Goal: Task Accomplishment & Management: Complete application form

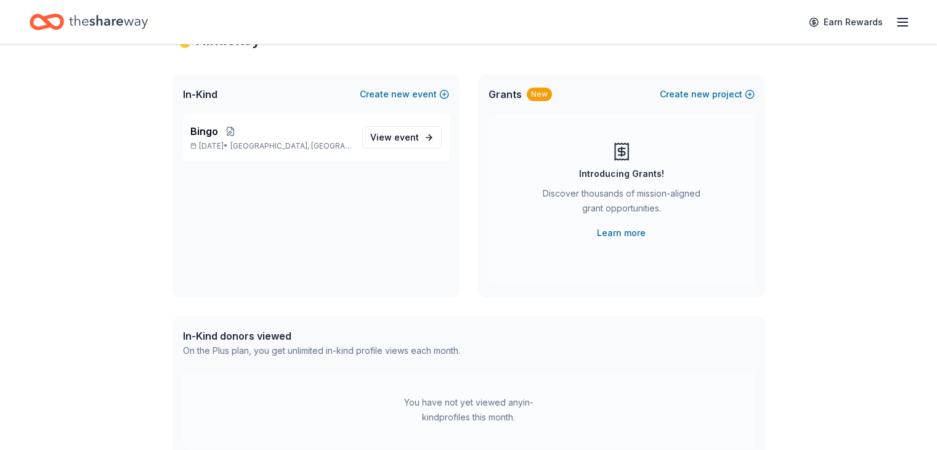
scroll to position [246, 0]
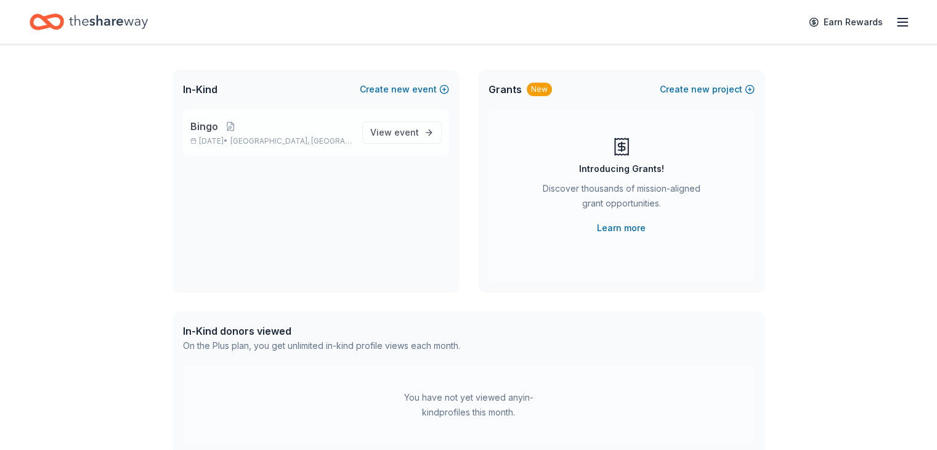
click at [243, 132] on p "Bingo" at bounding box center [271, 126] width 162 height 15
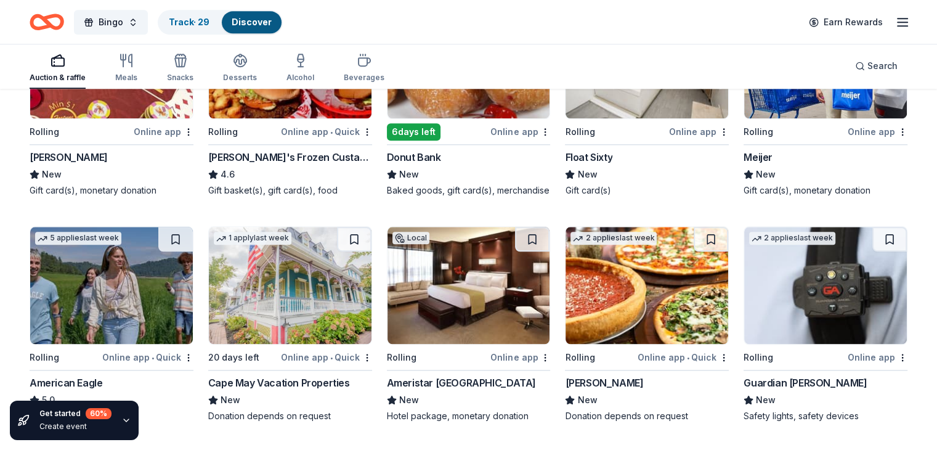
scroll to position [1395, 0]
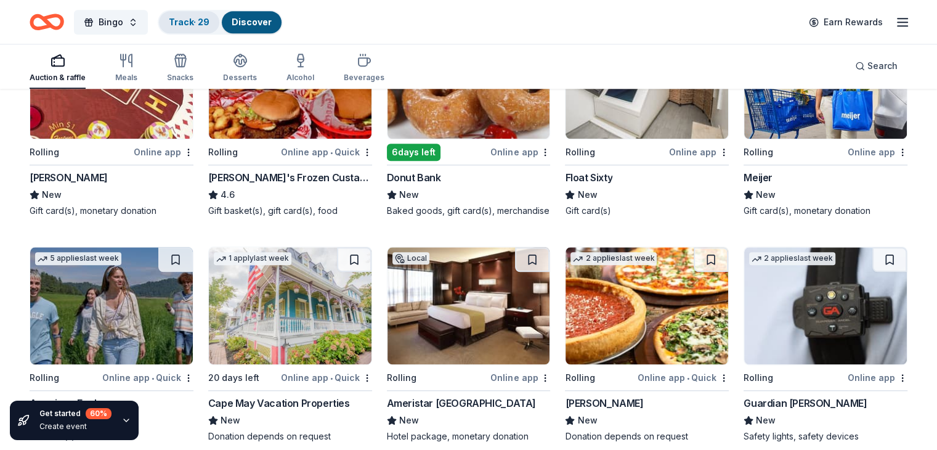
click at [209, 19] on link "Track · 29" at bounding box center [189, 22] width 41 height 10
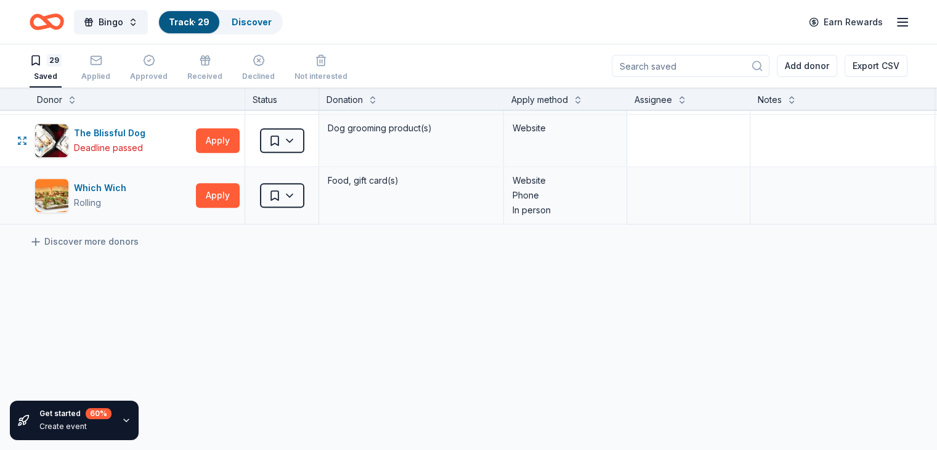
scroll to position [1431, 0]
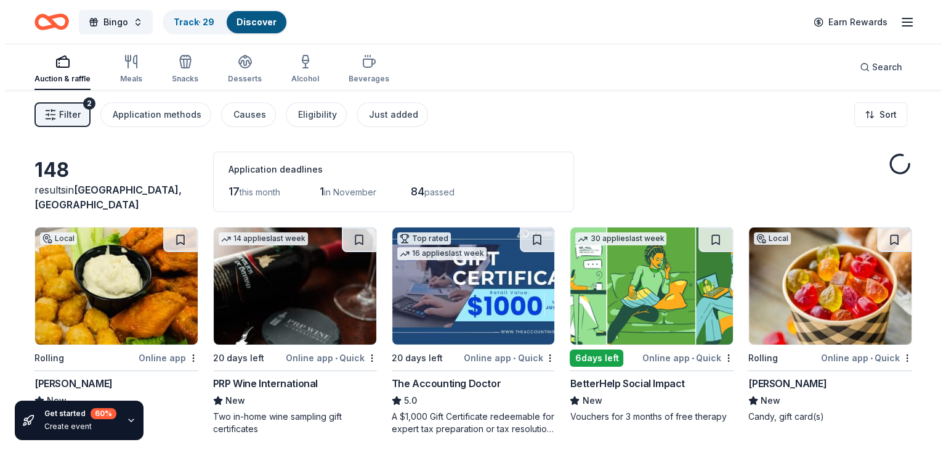
scroll to position [1395, 0]
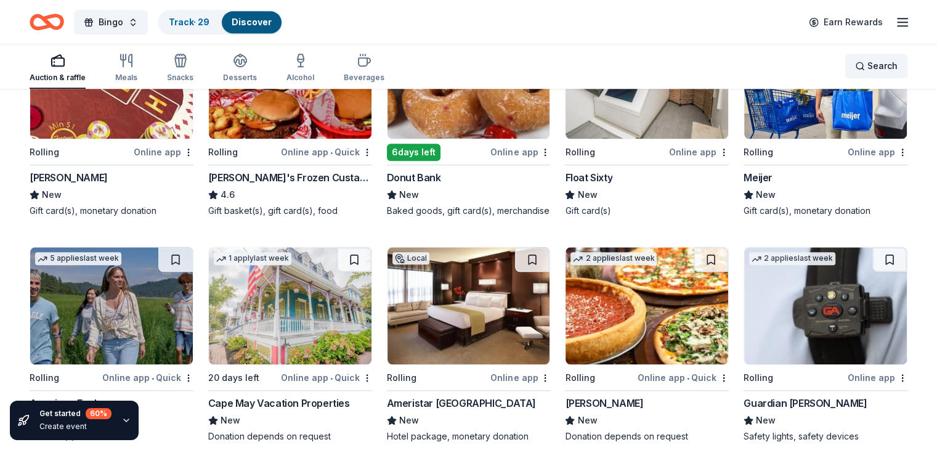
click at [872, 60] on span "Search" at bounding box center [883, 66] width 30 height 15
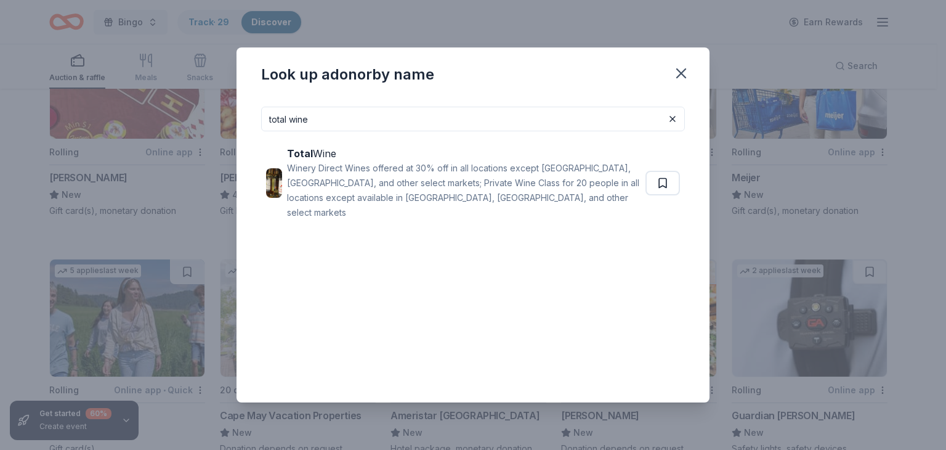
type input "total wine"
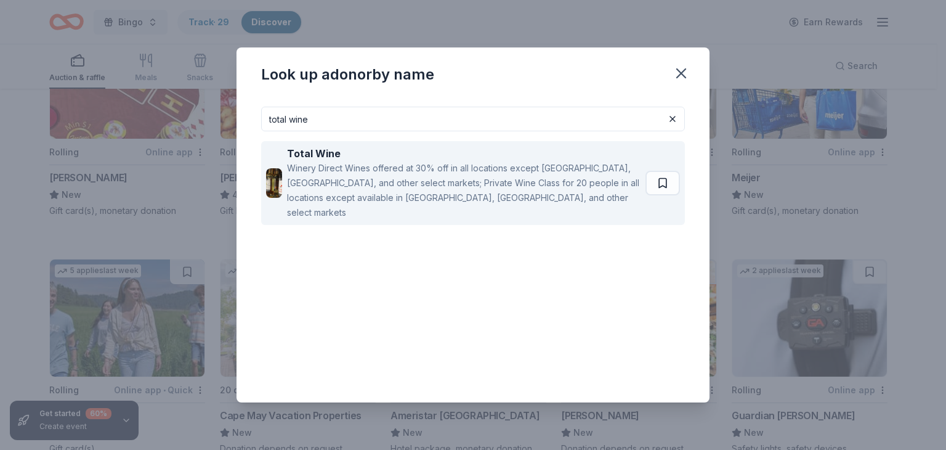
click at [327, 148] on strong "Total Wine" at bounding box center [314, 153] width 54 height 12
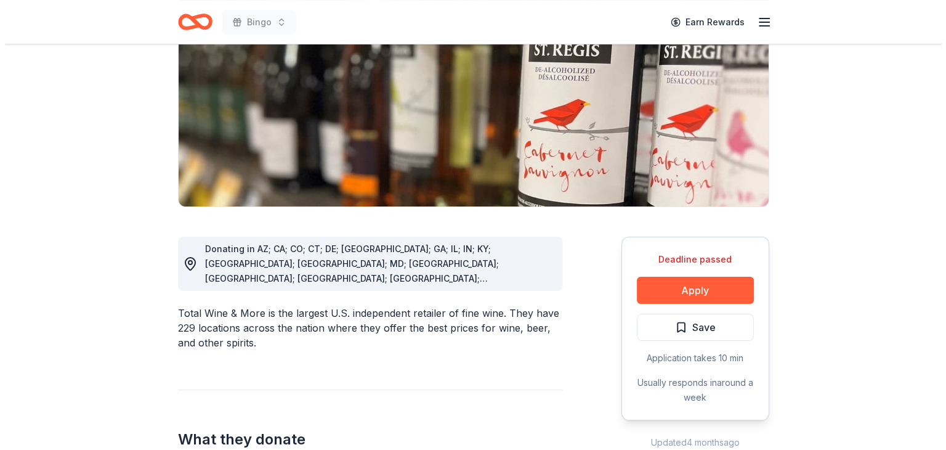
scroll to position [185, 0]
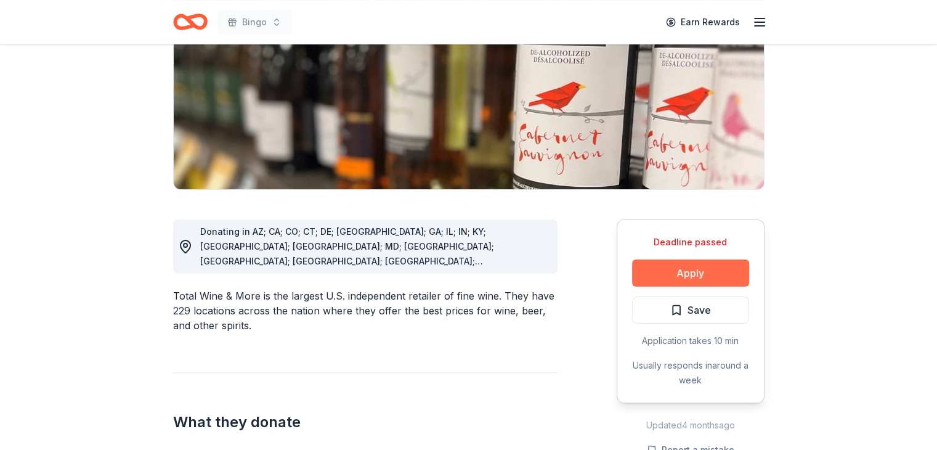
click at [702, 268] on button "Apply" at bounding box center [690, 272] width 117 height 27
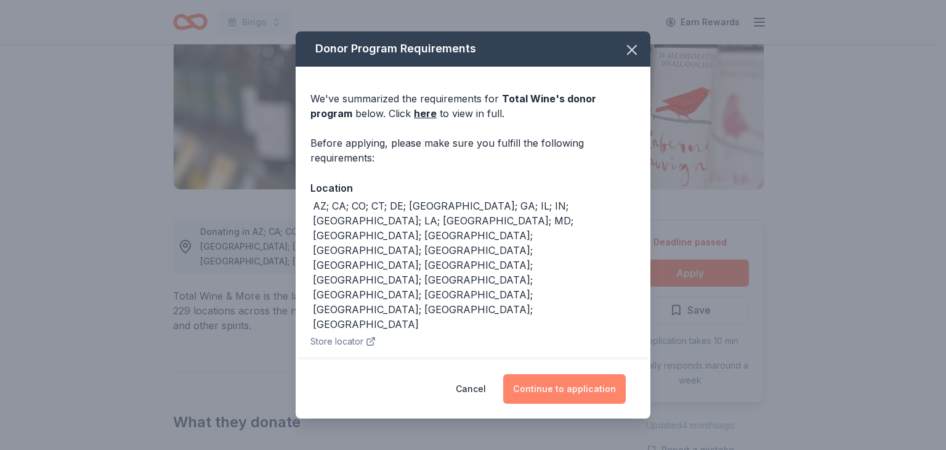
click at [559, 386] on button "Continue to application" at bounding box center [564, 389] width 123 height 30
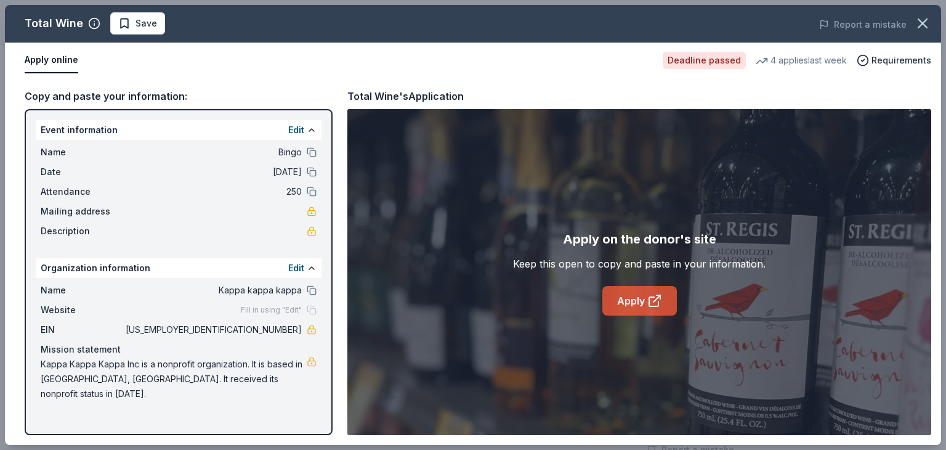
click at [638, 303] on link "Apply" at bounding box center [640, 301] width 75 height 30
